Goal: Understand site structure: Understand site structure

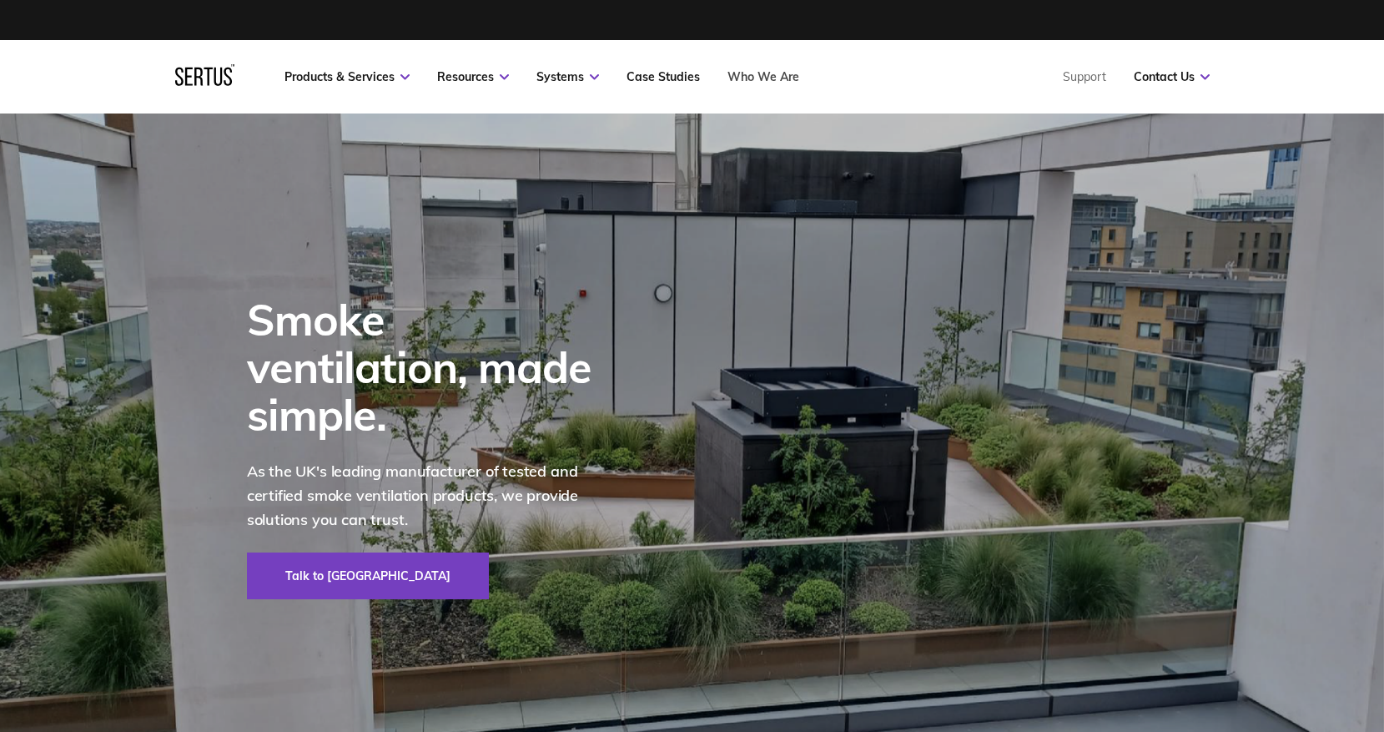
click at [764, 75] on link "Who We Are" at bounding box center [763, 76] width 72 height 15
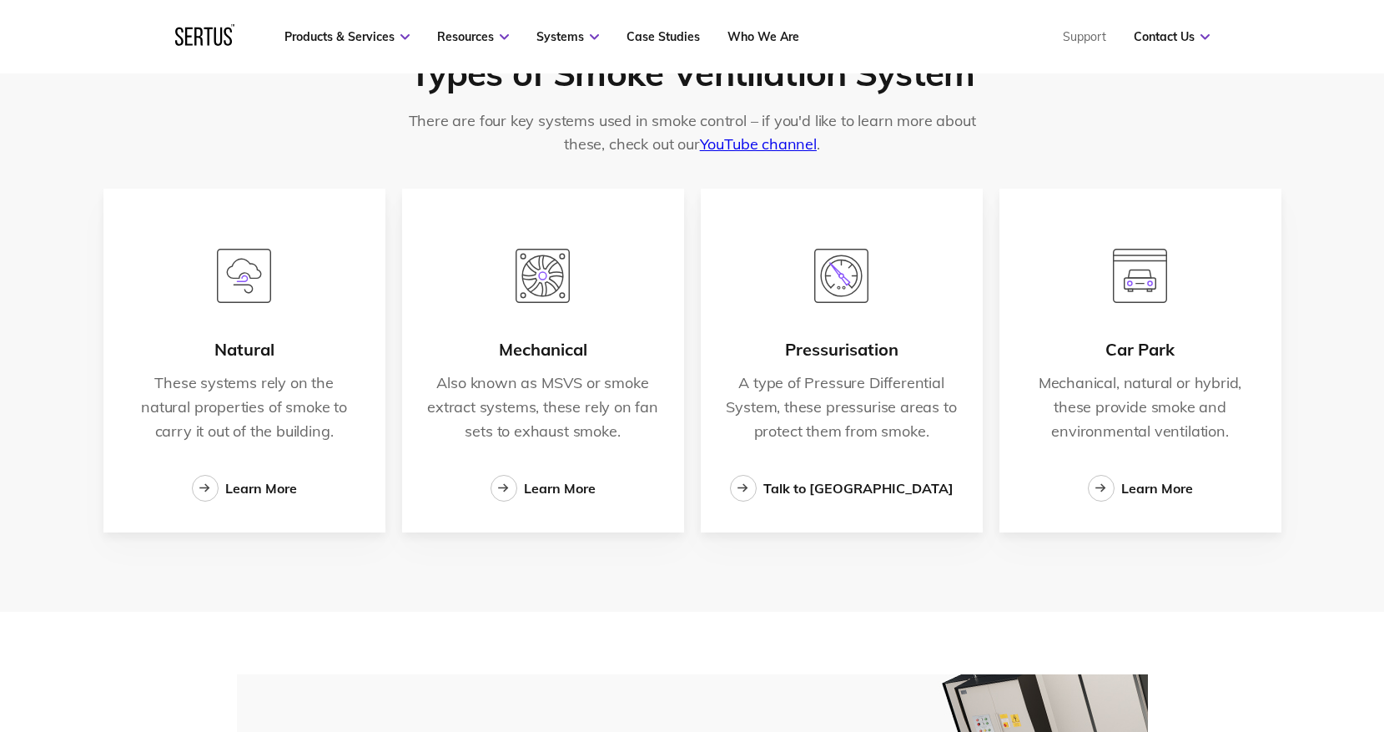
scroll to position [1914, 0]
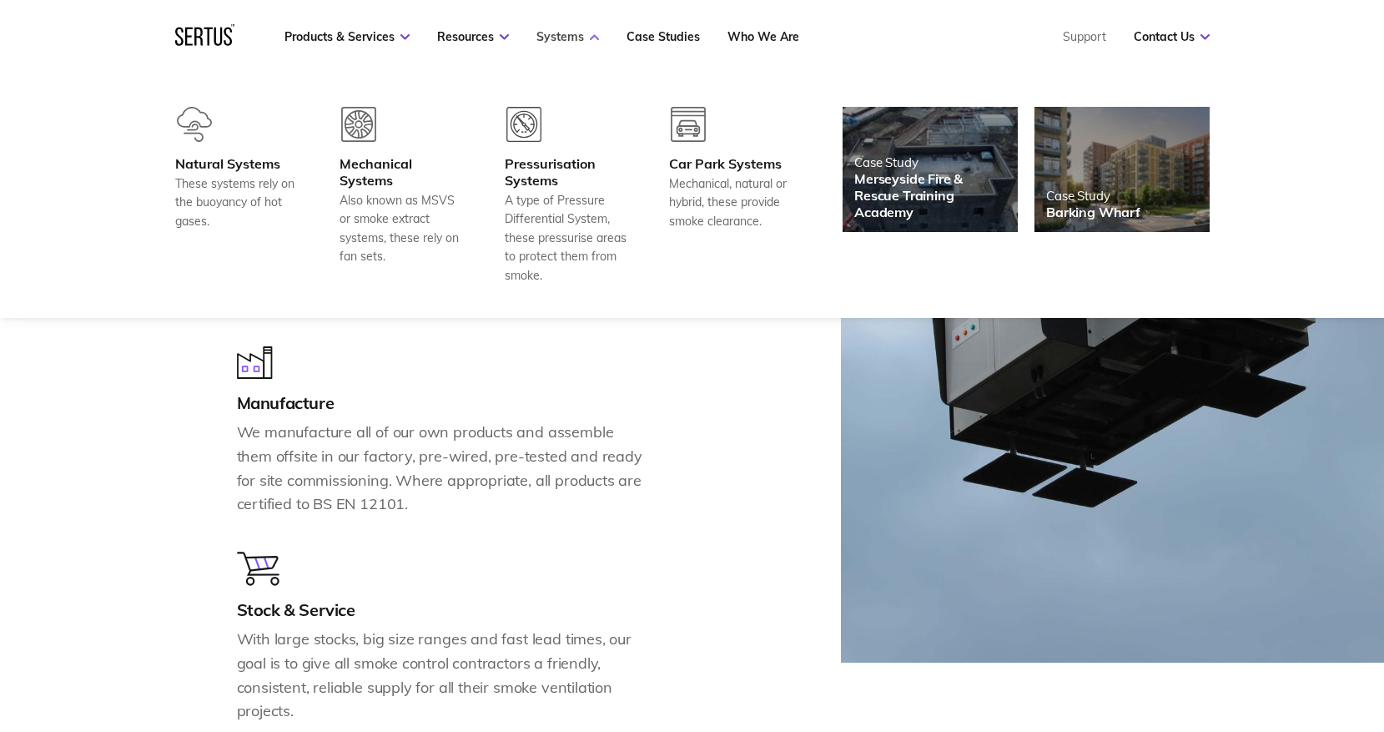
click at [552, 32] on link "Systems" at bounding box center [567, 36] width 63 height 15
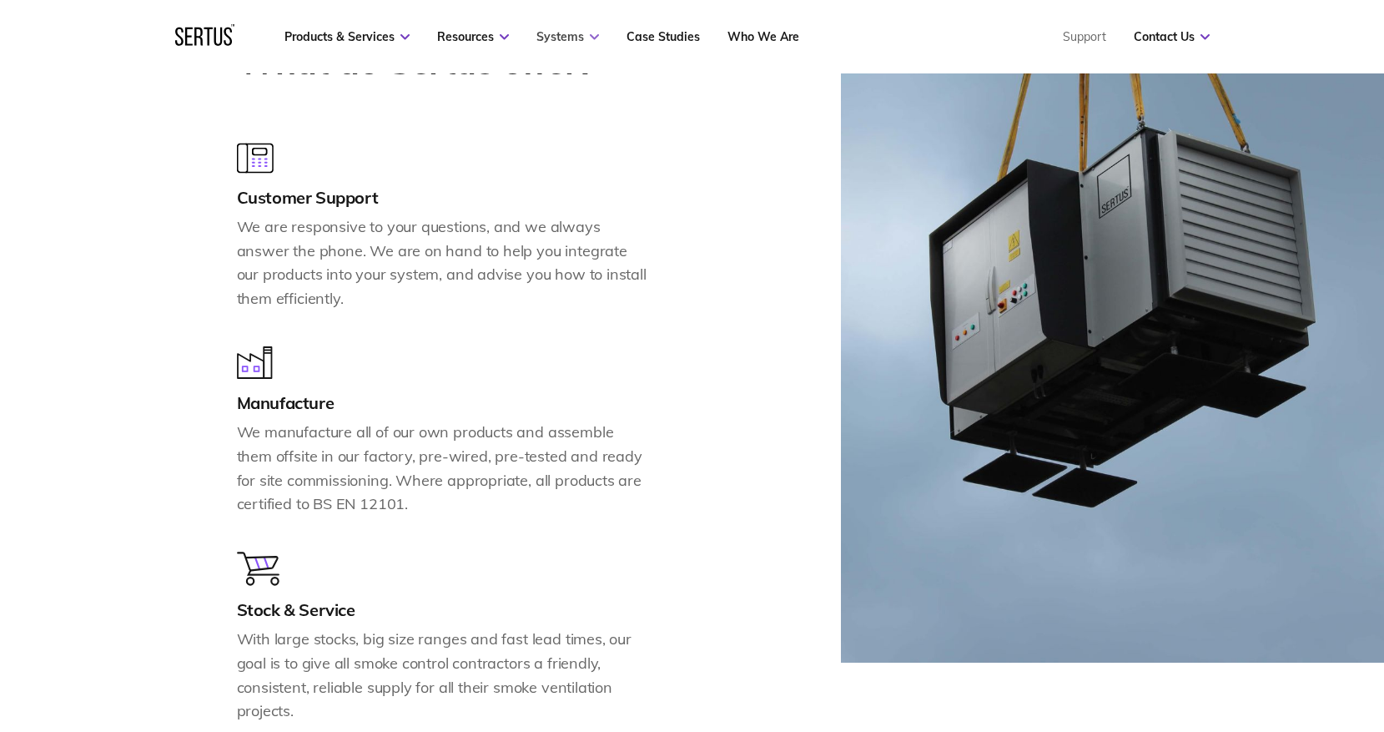
click at [552, 32] on link "Systems" at bounding box center [567, 36] width 63 height 15
